Goal: Consume media (video, audio)

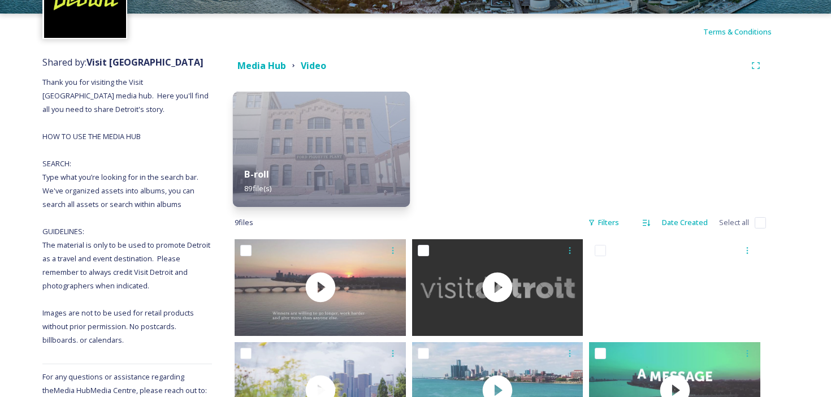
scroll to position [165, 0]
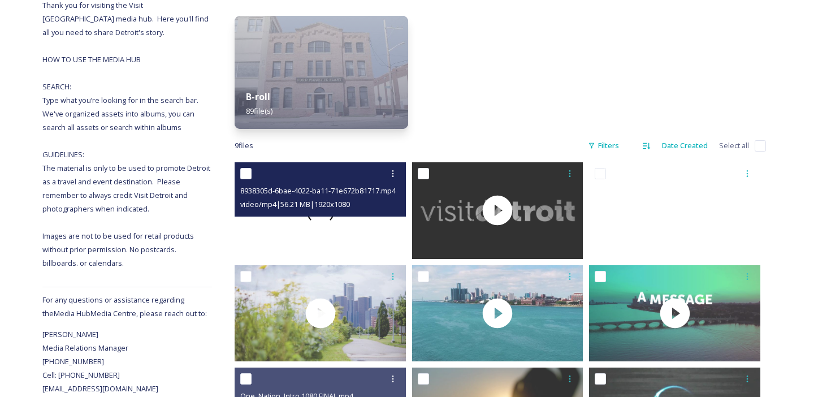
click at [356, 243] on video "8938305d-6bae-4022-ba11-71e672b81717.mp4" at bounding box center [320, 210] width 171 height 96
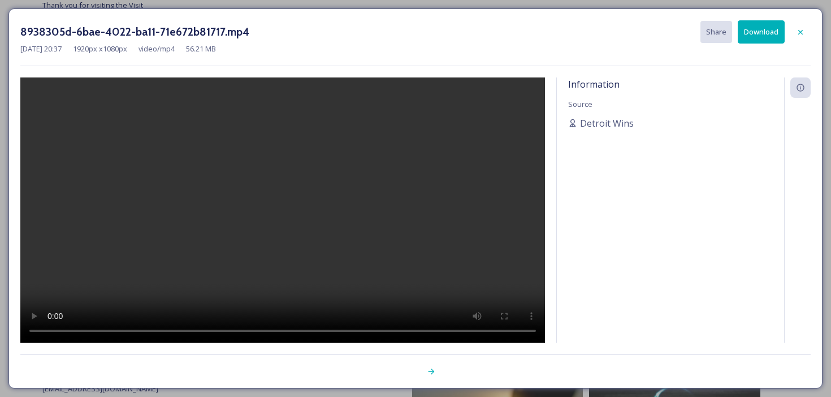
click at [335, 328] on video at bounding box center [282, 210] width 525 height 266
click at [807, 29] on div at bounding box center [801, 32] width 20 height 20
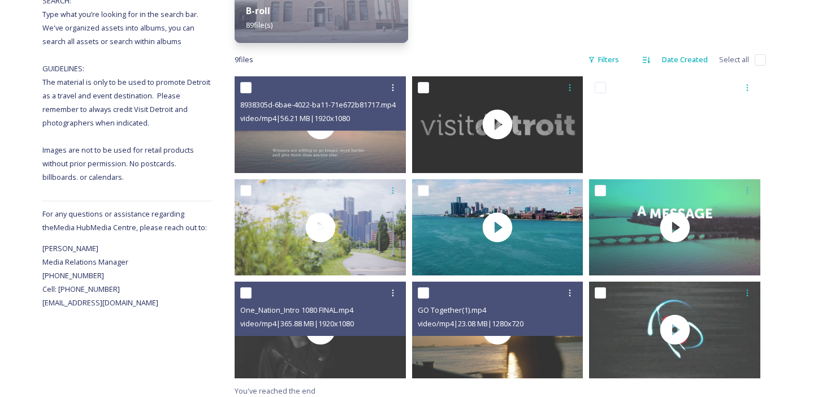
scroll to position [257, 0]
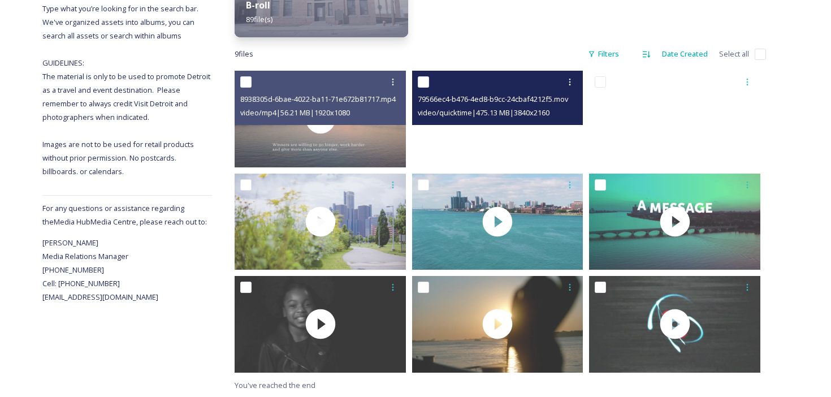
click at [558, 145] on video "79566ec4-b476-4ed8-b9cc-24cbaf4212f5.mov" at bounding box center [497, 119] width 171 height 96
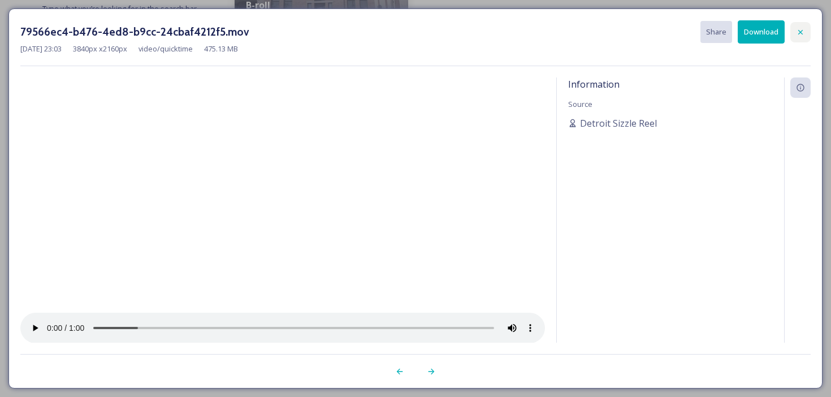
click at [805, 34] on div at bounding box center [801, 32] width 20 height 20
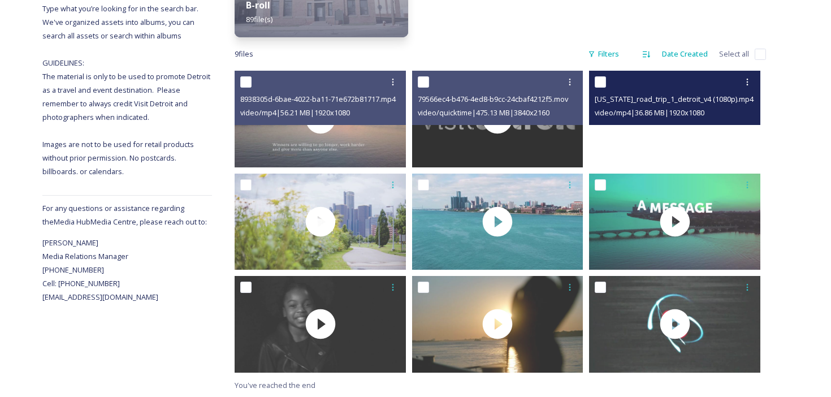
click at [625, 129] on video "michigan_road_trip_1_detroit_v4 (1080p).mp4" at bounding box center [674, 119] width 171 height 96
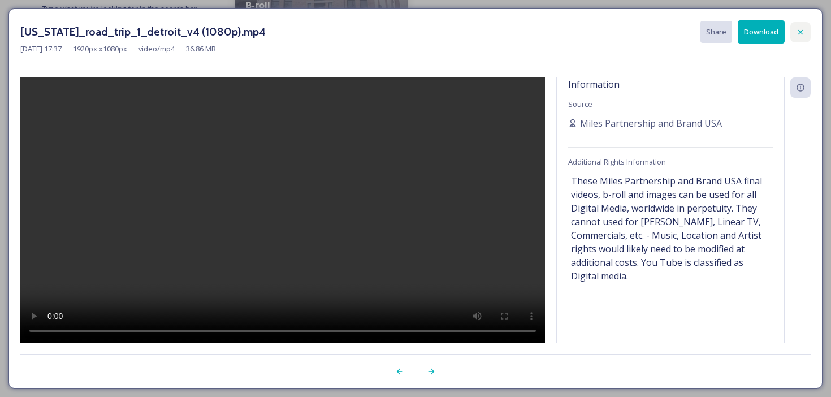
click at [800, 29] on icon at bounding box center [800, 32] width 9 height 9
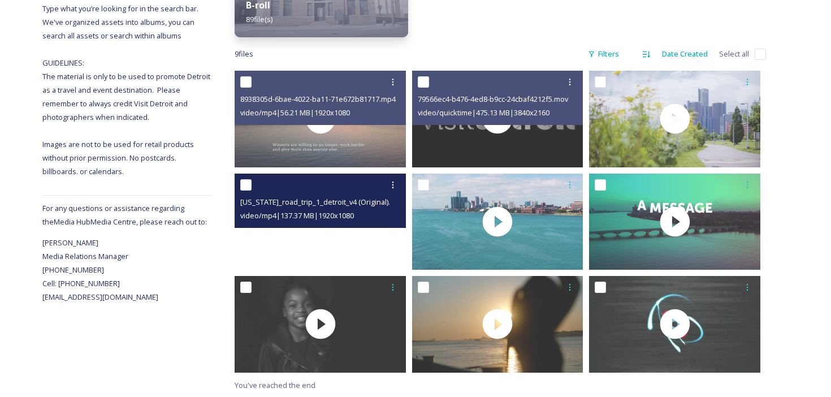
drag, startPoint x: 341, startPoint y: 227, endPoint x: 360, endPoint y: 230, distance: 18.8
click at [360, 230] on video "michigan_road_trip_1_detroit_v4 (Original).mp4" at bounding box center [320, 222] width 171 height 96
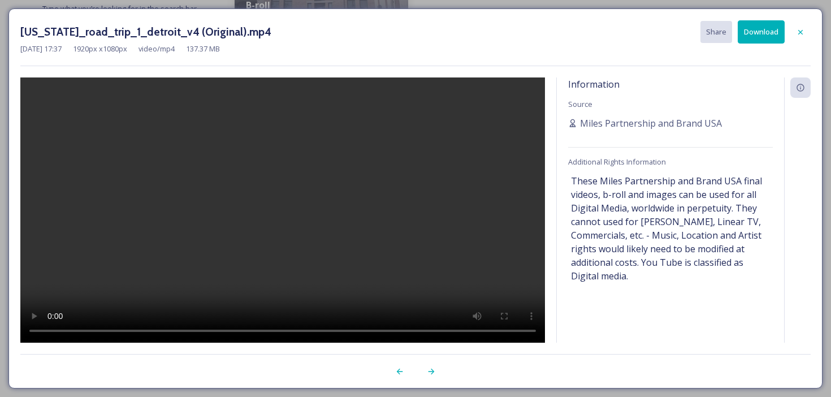
click at [530, 322] on div at bounding box center [282, 210] width 525 height 266
click at [809, 29] on div at bounding box center [801, 32] width 20 height 20
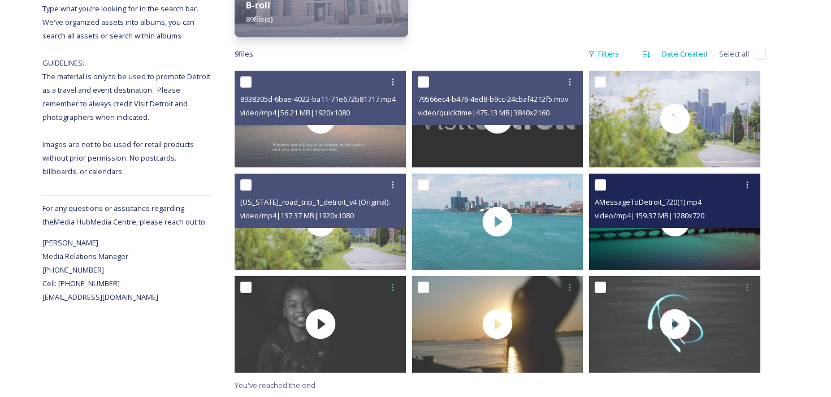
click at [627, 221] on div "video/mp4 | 159.37 MB | 1280 x 720" at bounding box center [676, 216] width 163 height 14
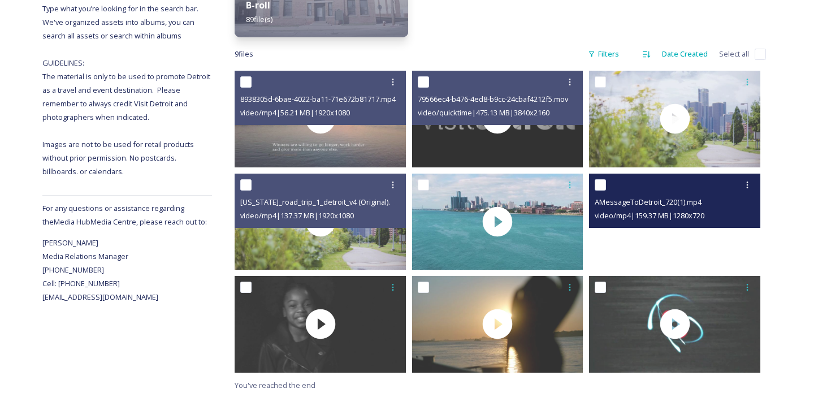
click at [612, 241] on video "AMessageToDetroit_720(1).mp4" at bounding box center [674, 222] width 171 height 96
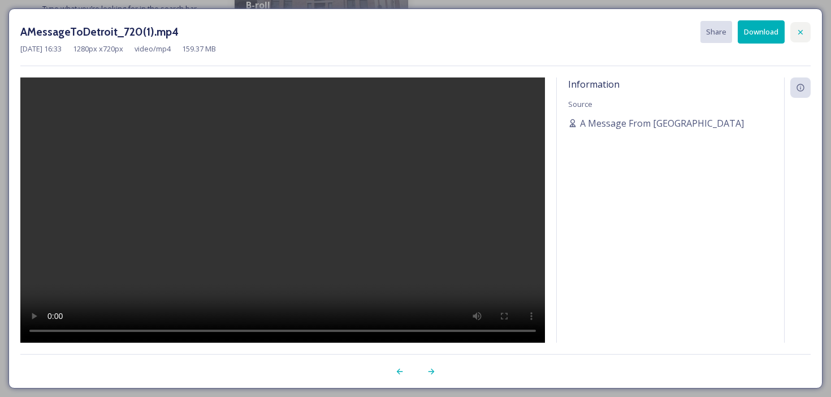
click at [799, 33] on icon at bounding box center [800, 31] width 5 height 5
